Goal: Information Seeking & Learning: Learn about a topic

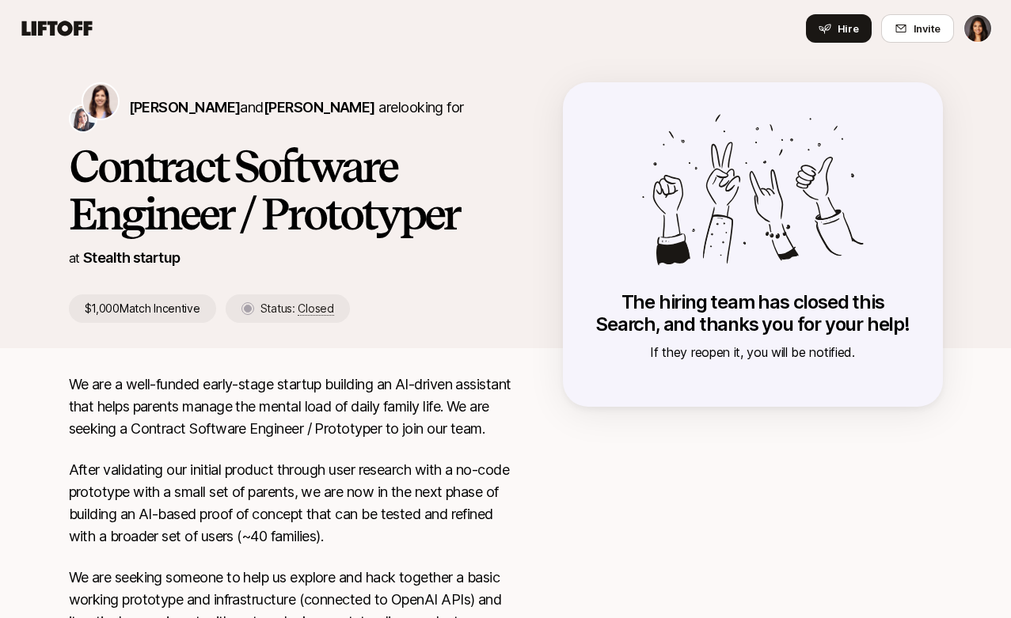
click at [42, 36] on icon at bounding box center [57, 28] width 70 height 15
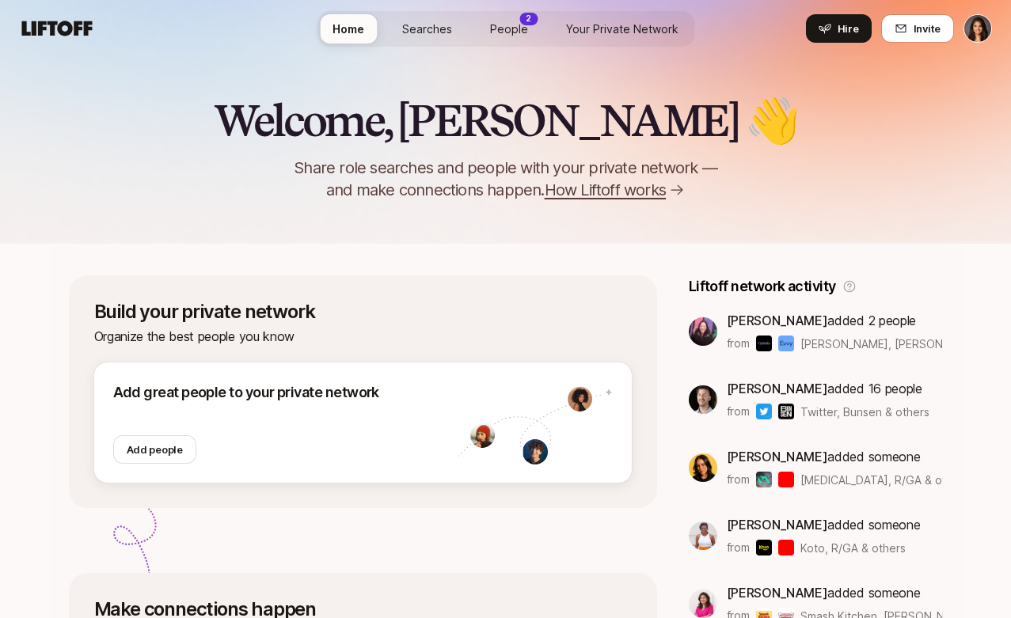
click at [443, 32] on span "Searches" at bounding box center [427, 29] width 50 height 17
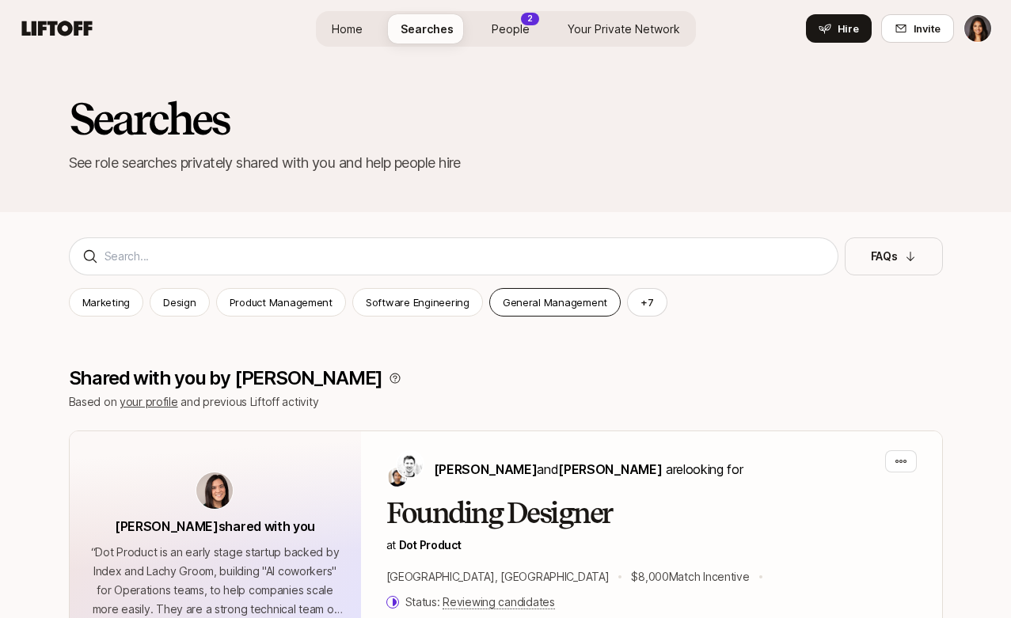
click at [547, 302] on p "General Management" at bounding box center [555, 303] width 105 height 16
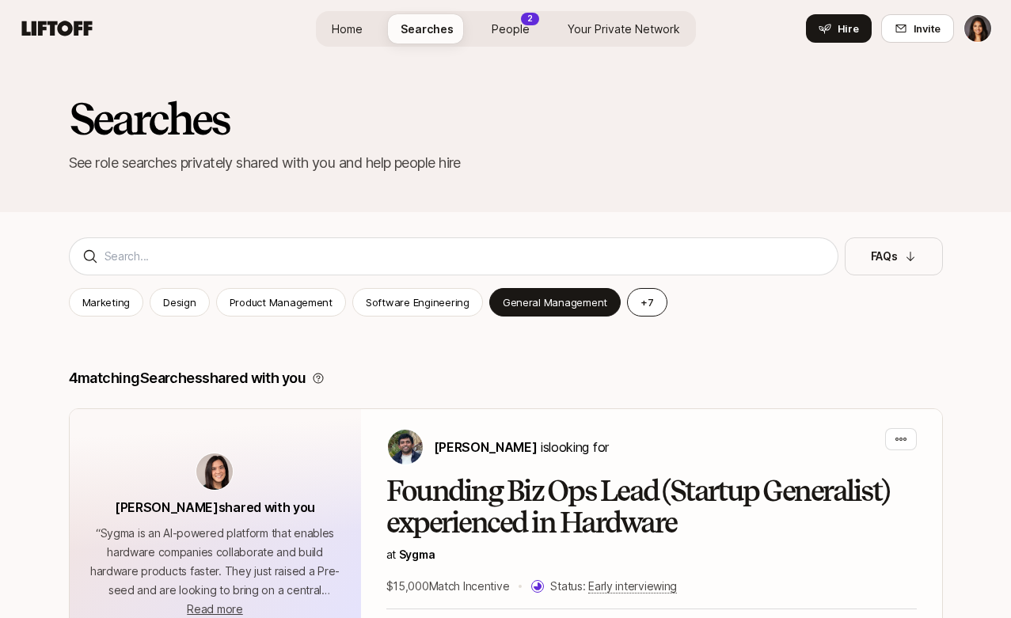
click at [627, 302] on button "+ 7" at bounding box center [647, 302] width 40 height 29
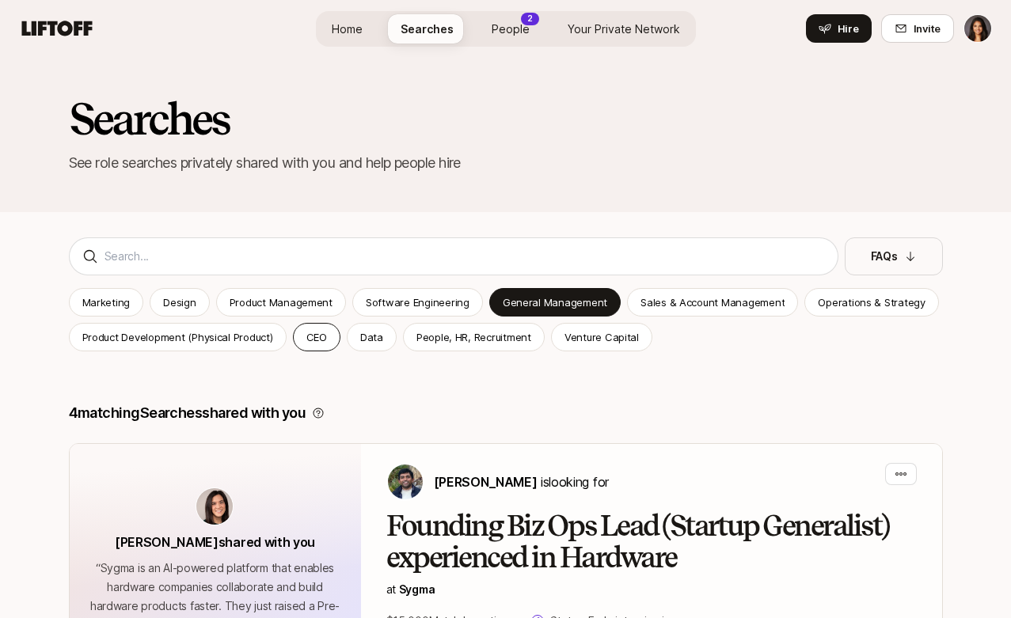
click at [306, 344] on p "CEO" at bounding box center [316, 337] width 21 height 16
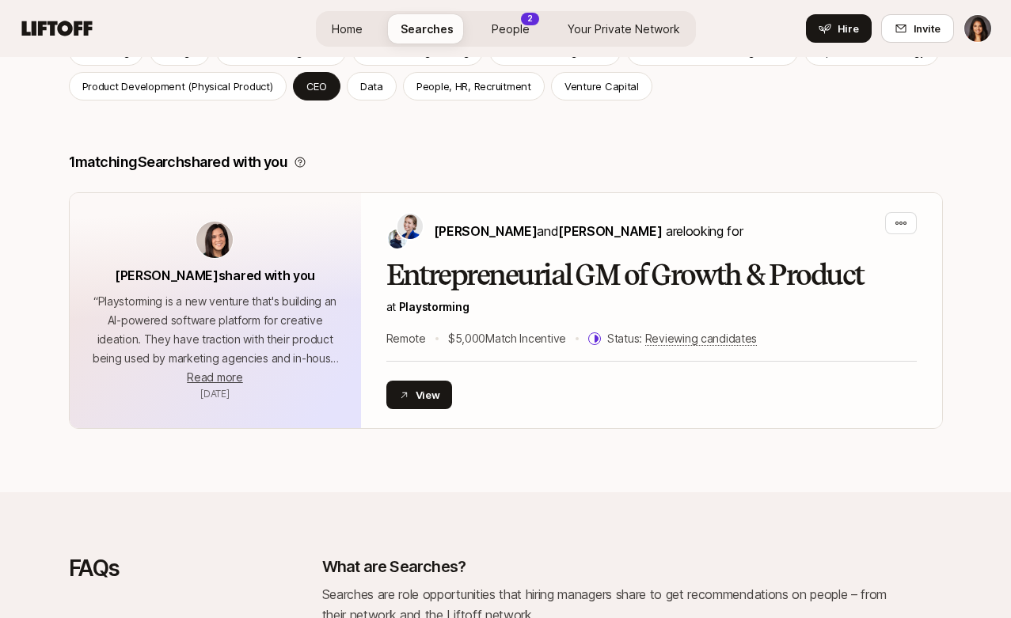
scroll to position [23, 0]
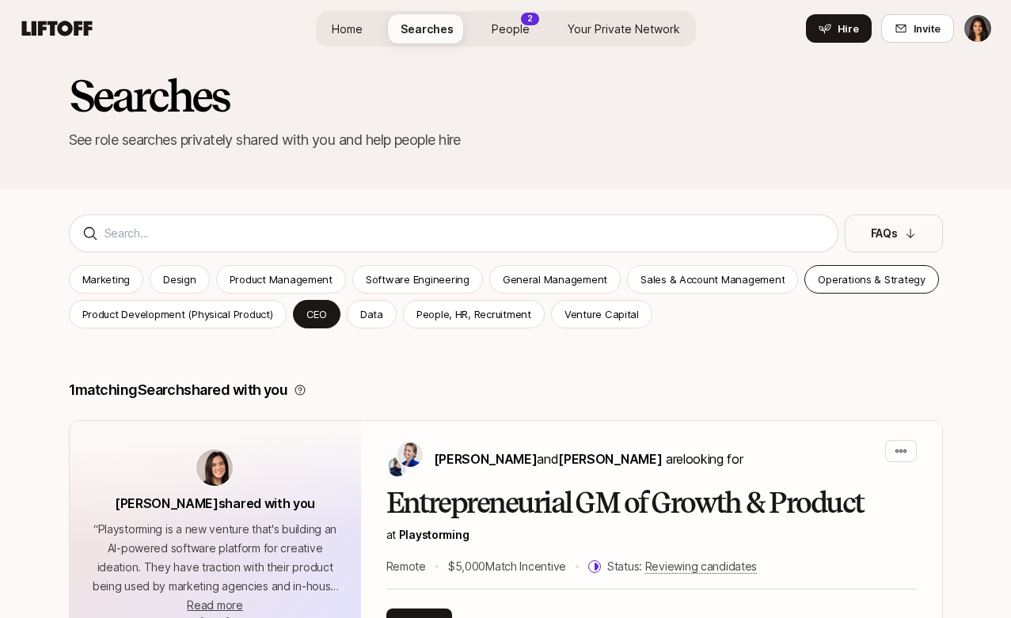
click at [829, 280] on p "Operations & Strategy" at bounding box center [872, 280] width 108 height 16
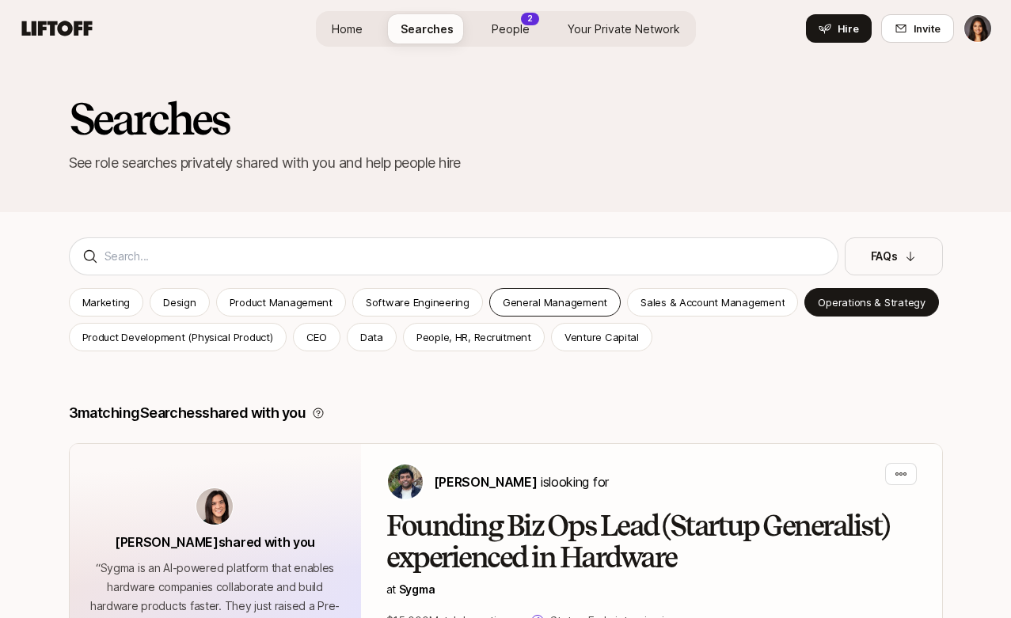
click at [510, 306] on p "General Management" at bounding box center [555, 303] width 105 height 16
